Goal: Task Accomplishment & Management: Use online tool/utility

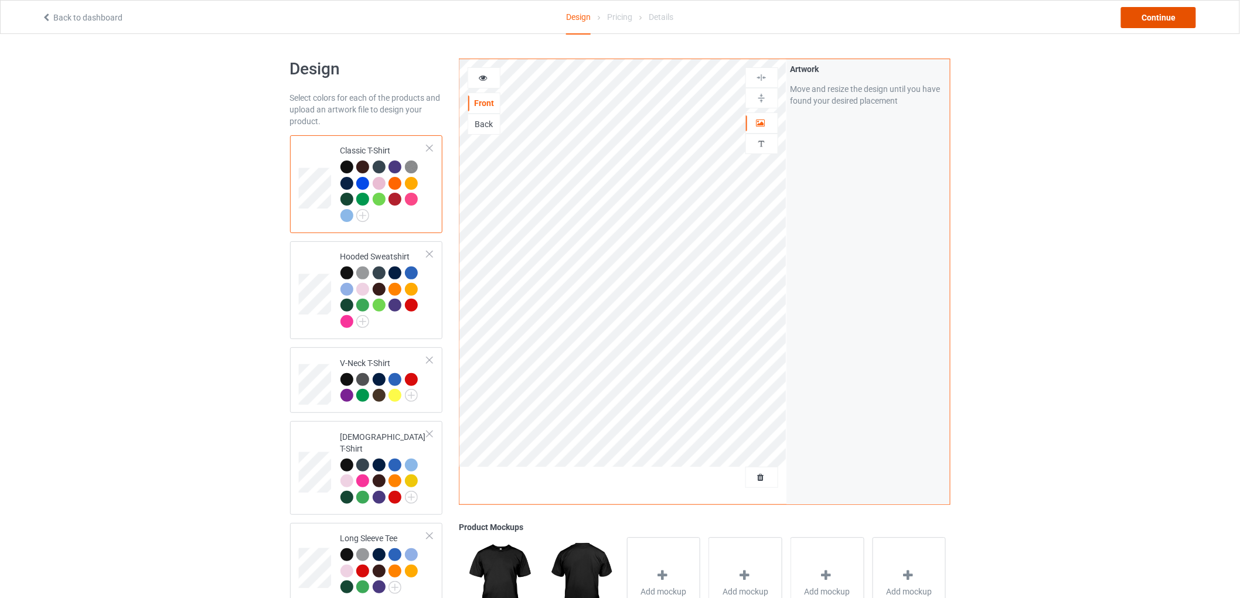
click at [1152, 19] on div "Continue" at bounding box center [1158, 17] width 75 height 21
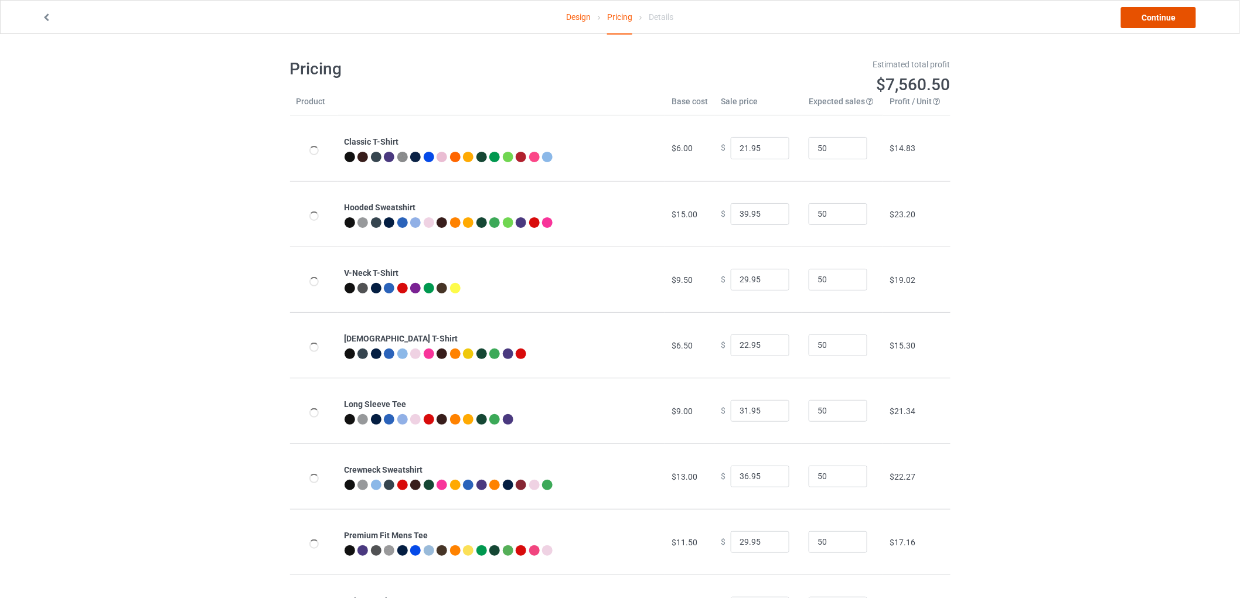
click at [1152, 19] on link "Continue" at bounding box center [1158, 17] width 75 height 21
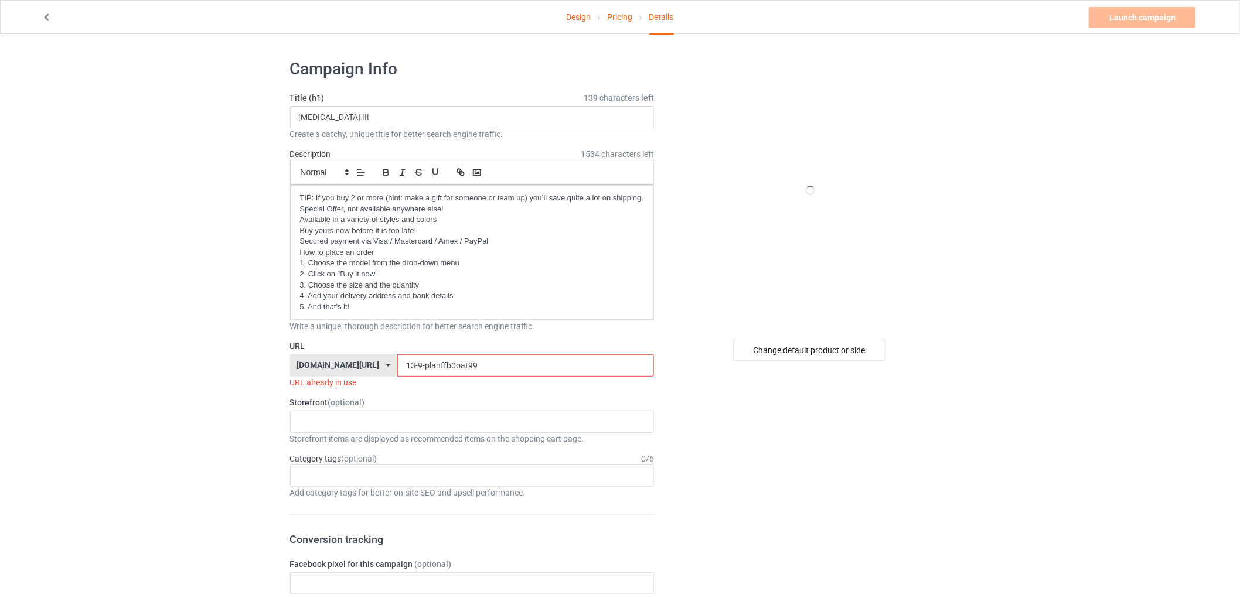
click at [449, 372] on input "13-9-planffb0oat99" at bounding box center [525, 366] width 257 height 22
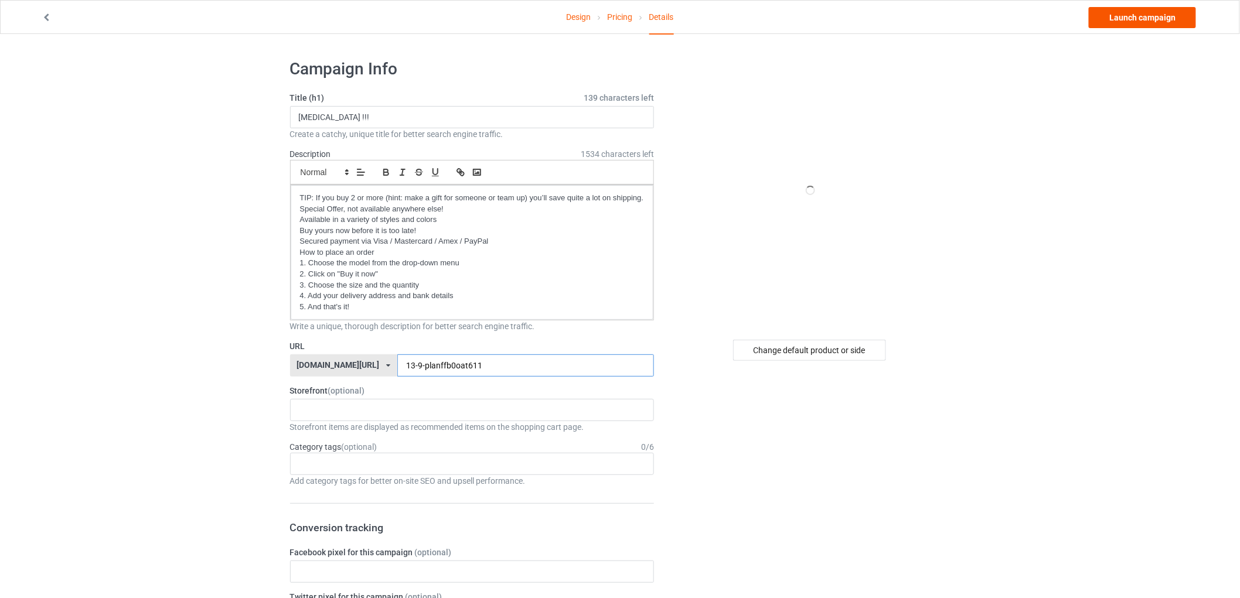
type input "13-9-planffb0oat611"
click at [1114, 25] on link "Launch campaign" at bounding box center [1142, 17] width 107 height 21
